Goal: Task Accomplishment & Management: Manage account settings

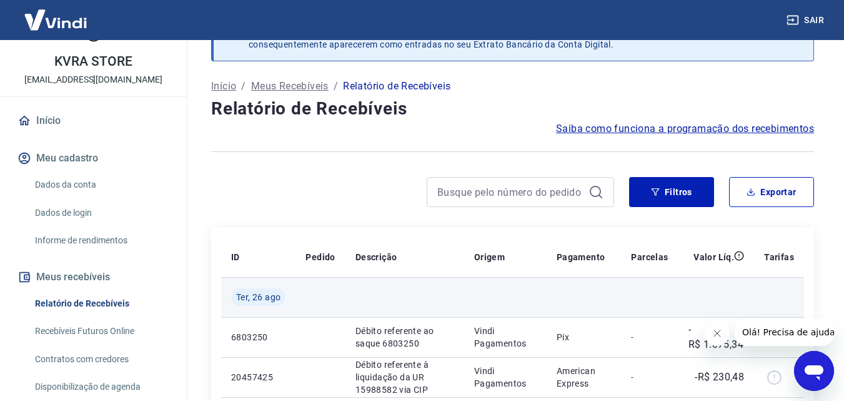
scroll to position [125, 0]
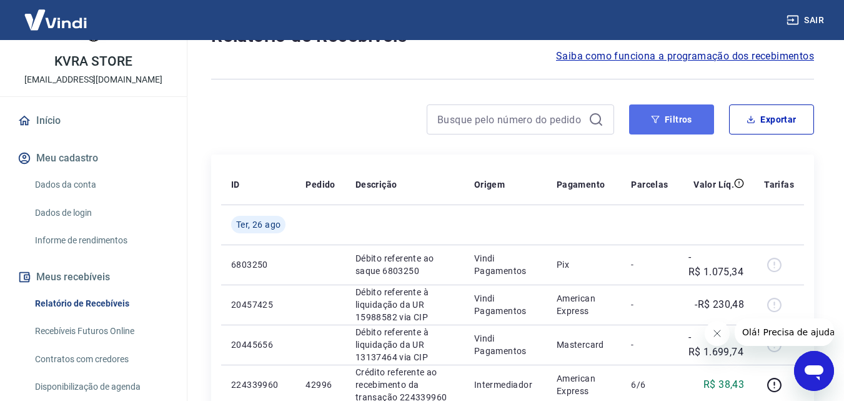
click at [683, 119] on button "Filtros" at bounding box center [671, 119] width 85 height 30
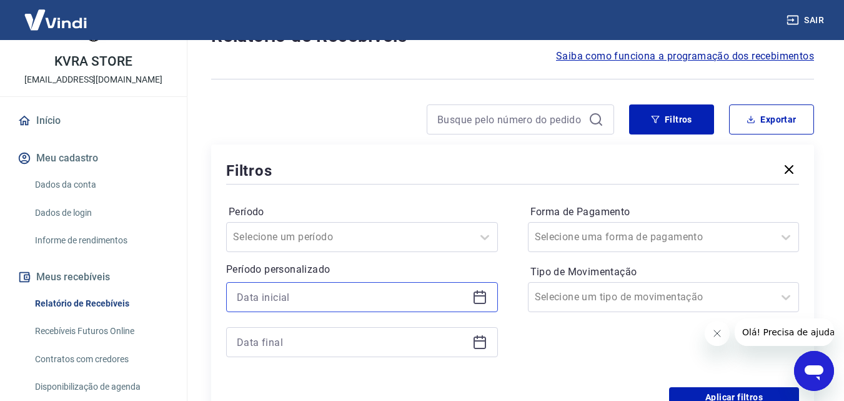
click at [314, 294] on input at bounding box center [352, 297] width 231 height 19
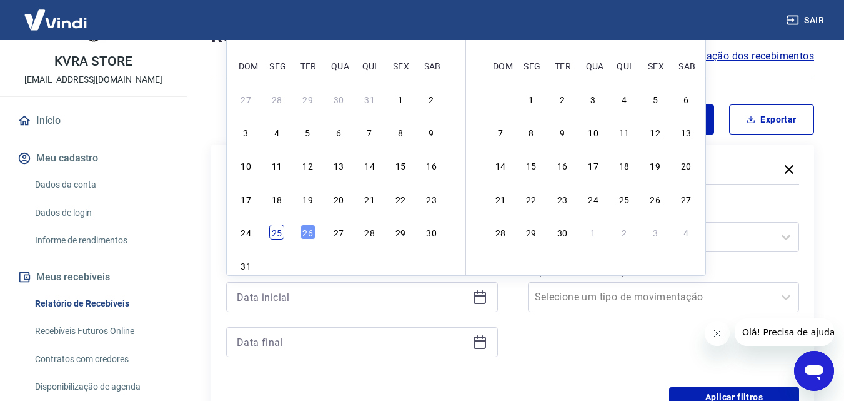
click at [279, 236] on div "25" at bounding box center [276, 231] width 15 height 15
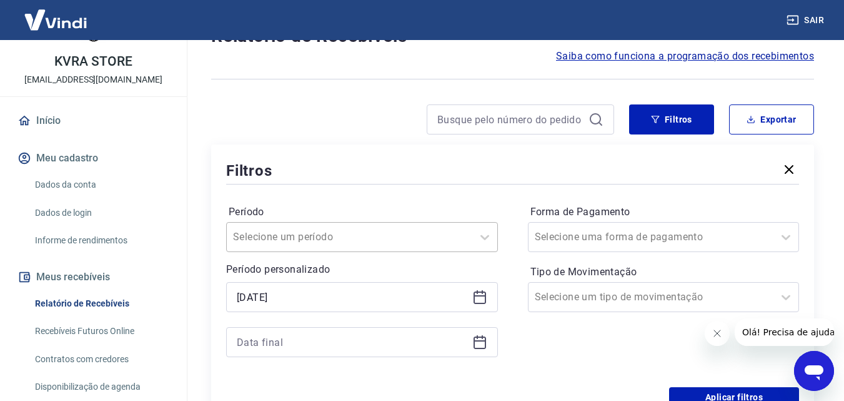
type input "[DATE]"
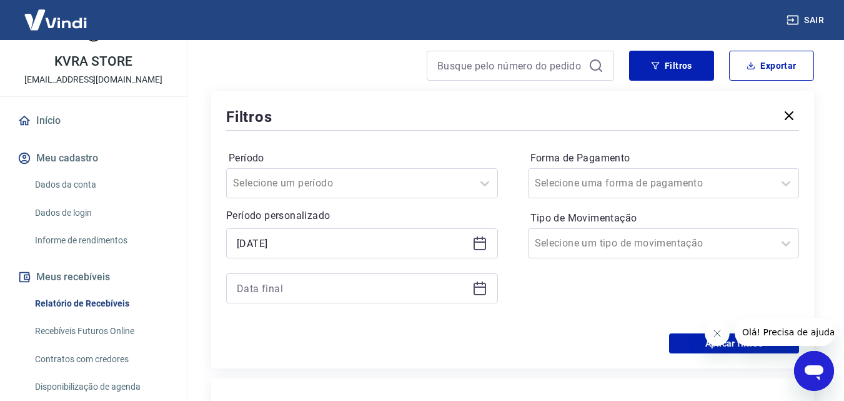
scroll to position [250, 0]
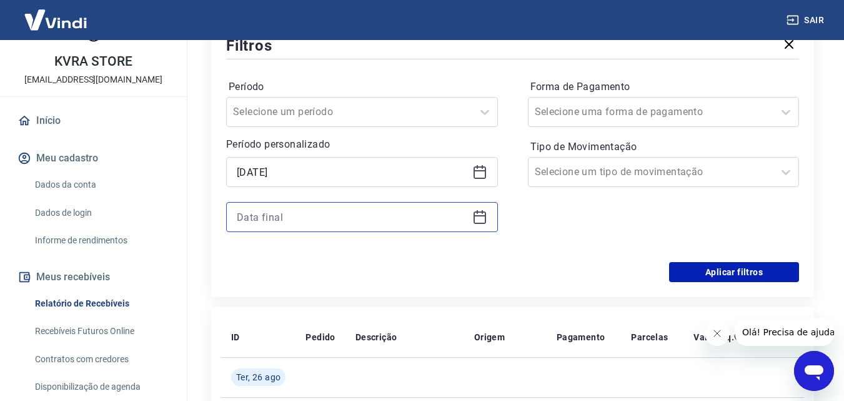
click at [288, 214] on input at bounding box center [352, 217] width 231 height 19
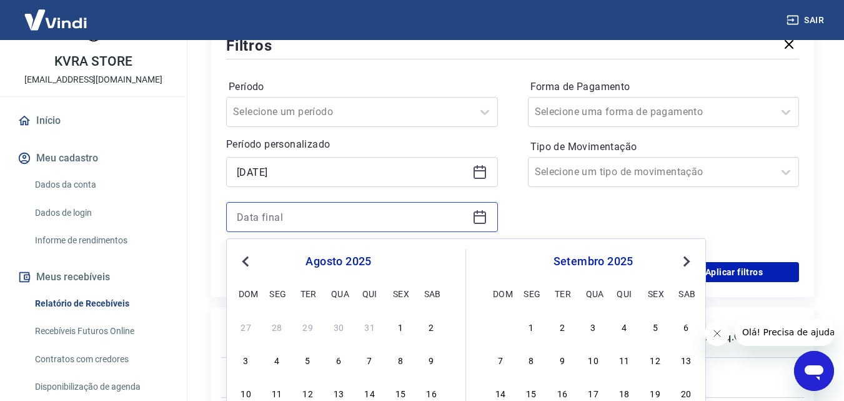
scroll to position [375, 0]
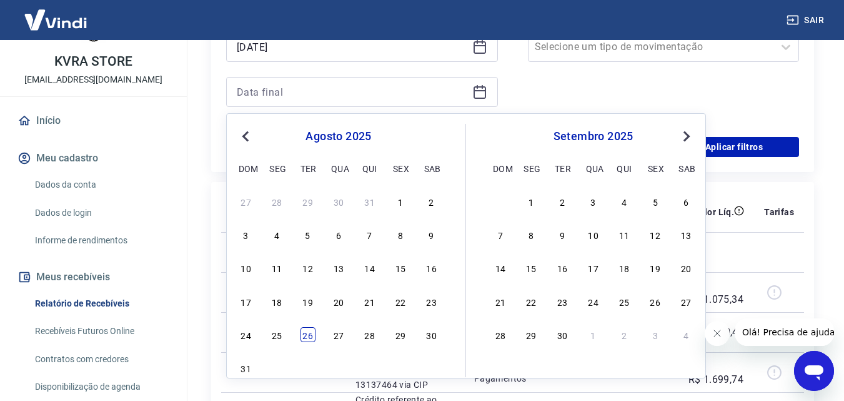
click at [308, 337] on div "26" at bounding box center [308, 334] width 15 height 15
type input "[DATE]"
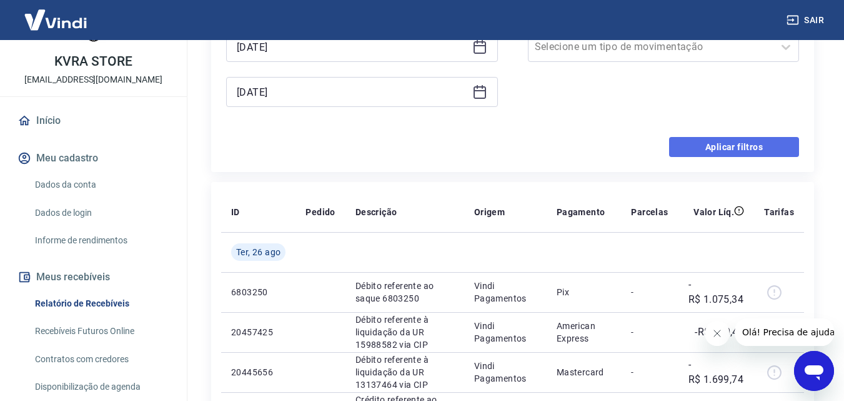
click at [731, 152] on button "Aplicar filtros" at bounding box center [734, 147] width 130 height 20
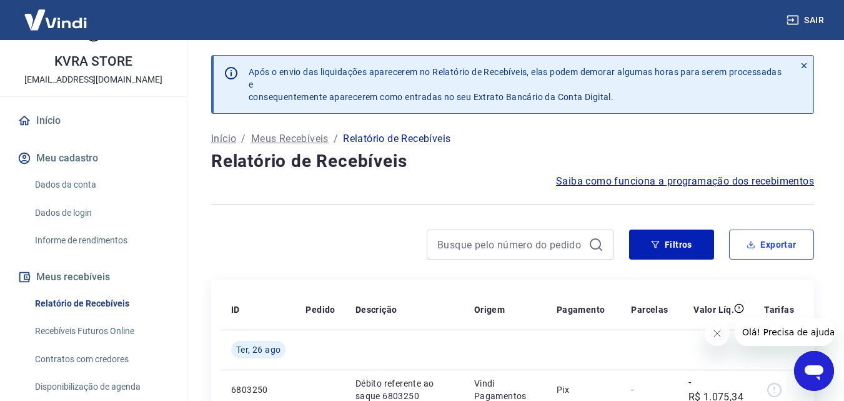
click at [776, 245] on button "Exportar" at bounding box center [771, 244] width 85 height 30
type input "[DATE]"
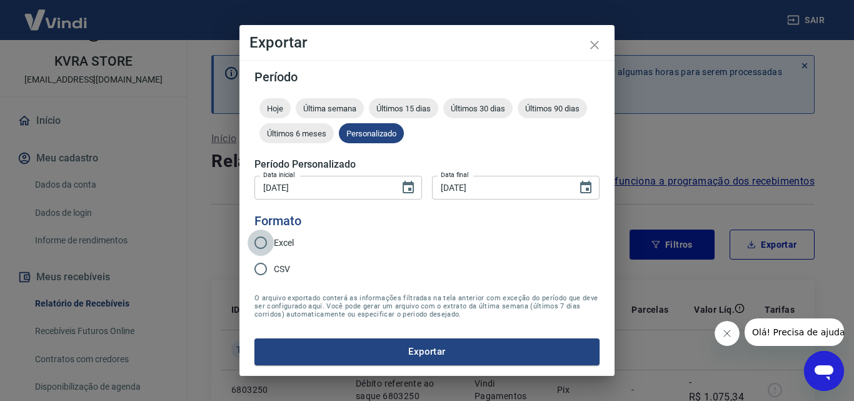
click at [264, 244] on input "Excel" at bounding box center [261, 242] width 26 height 26
radio input "true"
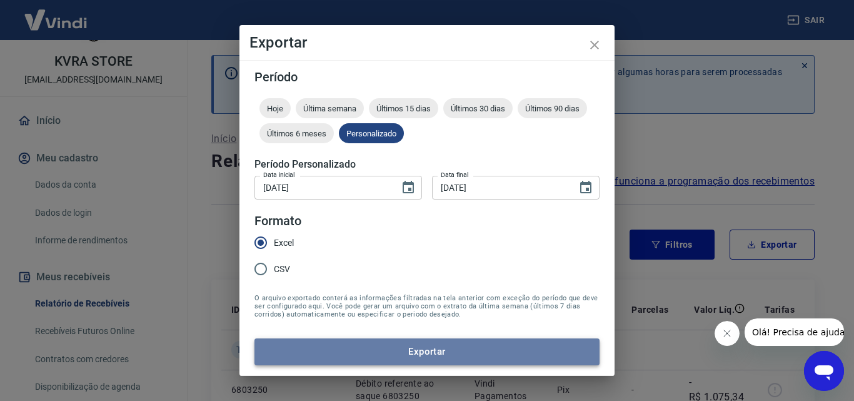
click at [438, 341] on button "Exportar" at bounding box center [426, 351] width 345 height 26
